Goal: Navigation & Orientation: Find specific page/section

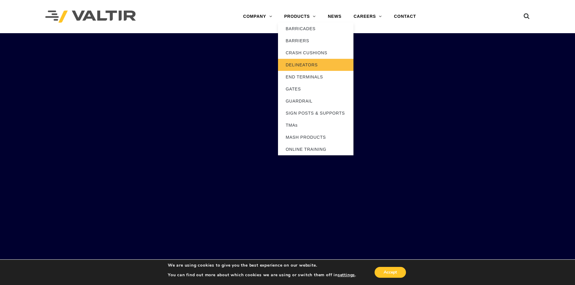
click at [299, 66] on link "DELINEATORS" at bounding box center [315, 65] width 75 height 12
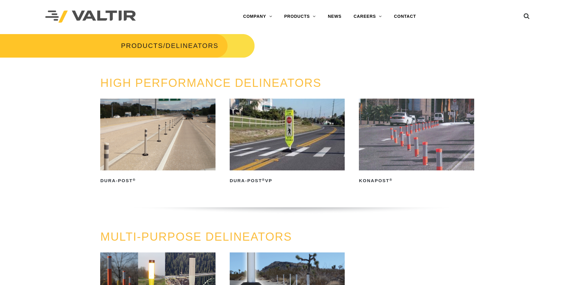
click at [121, 1] on div at bounding box center [113, 16] width 136 height 33
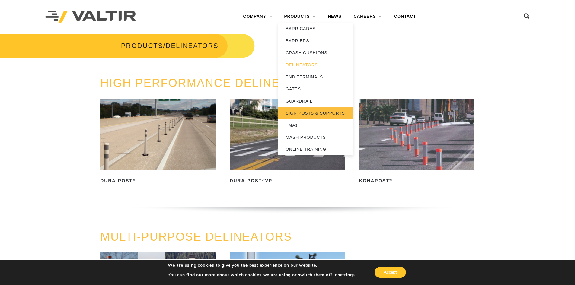
click at [292, 113] on link "SIGN POSTS & SUPPORTS" at bounding box center [315, 113] width 75 height 12
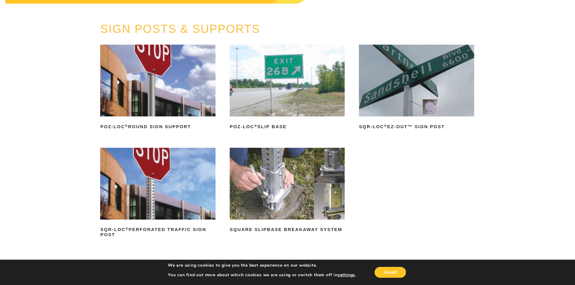
scroll to position [27, 0]
